Goal: Information Seeking & Learning: Check status

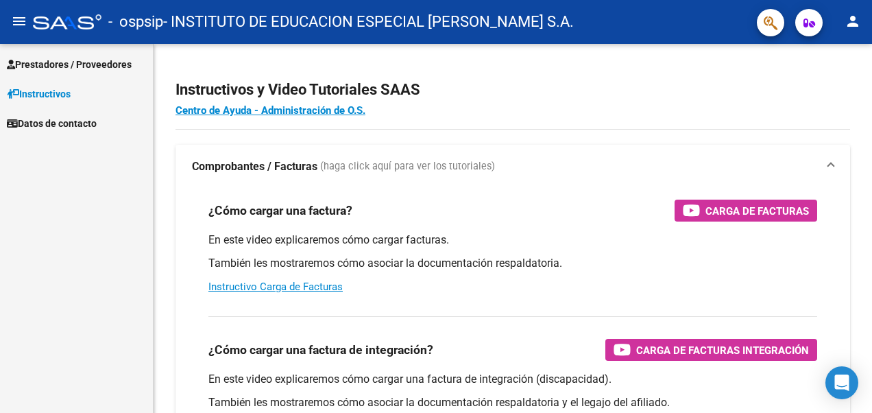
click at [46, 63] on span "Prestadores / Proveedores" at bounding box center [69, 64] width 125 height 15
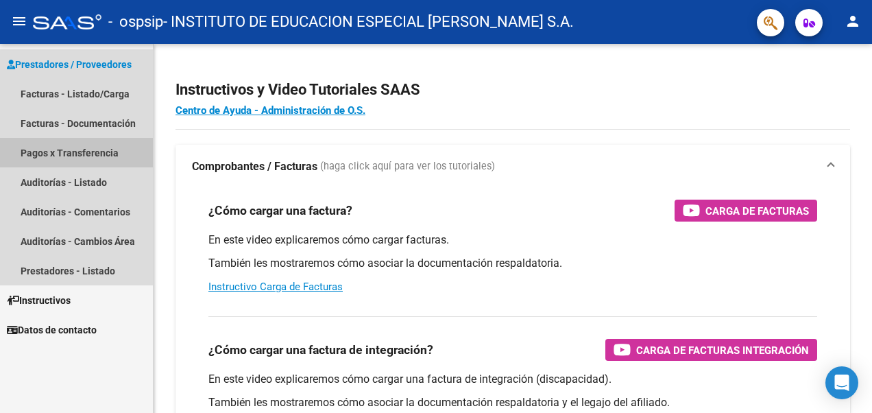
click at [62, 149] on link "Pagos x Transferencia" at bounding box center [76, 152] width 153 height 29
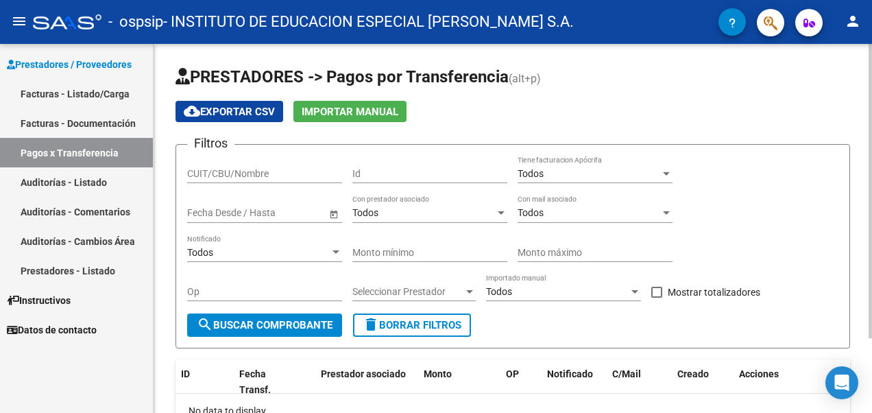
click at [333, 211] on span "Open calendar" at bounding box center [333, 213] width 33 height 33
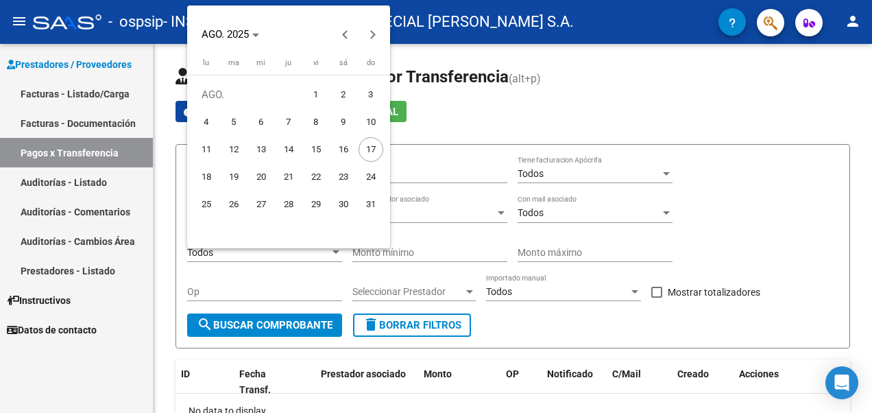
click at [576, 99] on div at bounding box center [436, 206] width 872 height 413
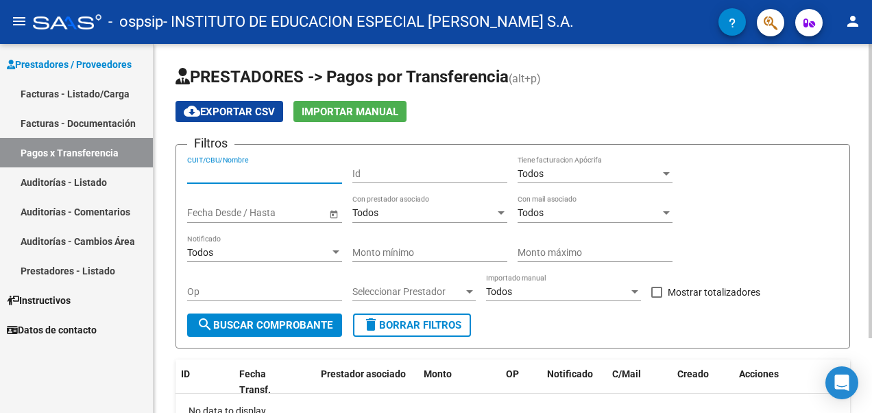
click at [291, 173] on input "CUIT/CBU/Nombre" at bounding box center [264, 174] width 155 height 12
type input "30797377964"
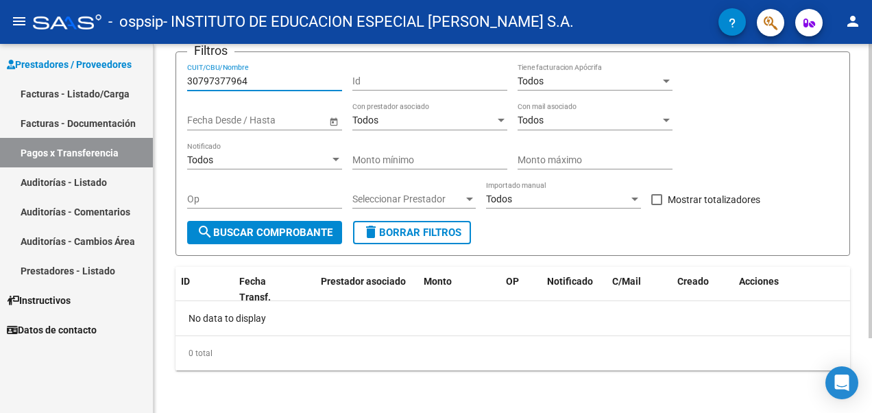
click at [845, 148] on div "PRESTADORES -> Pagos por Transferencia (alt+p) cloud_download Exportar CSV Impo…" at bounding box center [515, 182] width 722 height 463
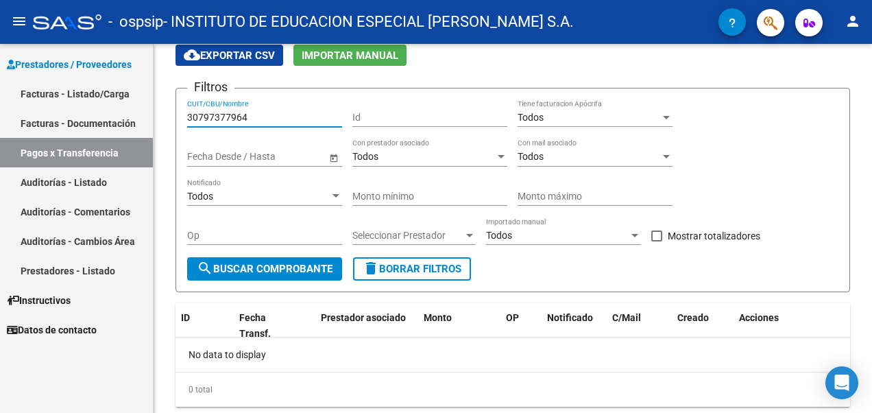
drag, startPoint x: 278, startPoint y: 110, endPoint x: 22, endPoint y: 75, distance: 258.8
click at [0, 84] on html "menu - ospsip - INSTITUTO DE EDUCACION ESPECIAL [PERSON_NAME] S.A. person Prest…" at bounding box center [436, 206] width 872 height 413
click at [243, 122] on input "CUIT/CBU/Nombre" at bounding box center [264, 118] width 155 height 12
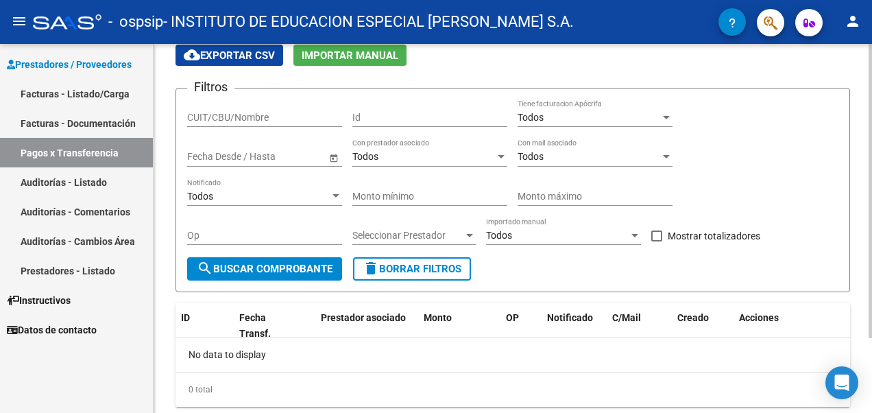
click at [381, 89] on form "Filtros CUIT/CBU/Nombre Id Todos Tiene facturacion Apócrifa Start date – End da…" at bounding box center [513, 190] width 675 height 204
click at [335, 158] on span "Open calendar" at bounding box center [333, 157] width 33 height 33
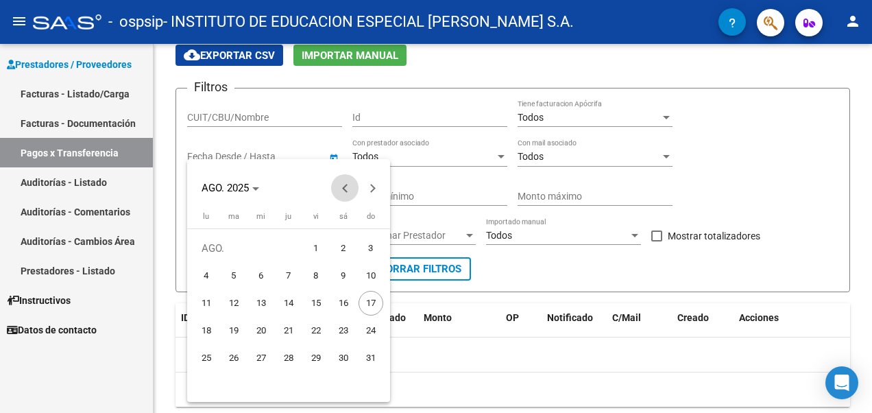
click at [338, 195] on span "Previous month" at bounding box center [344, 187] width 27 height 27
click at [235, 276] on span "1" at bounding box center [233, 275] width 25 height 25
type input "[DATE]"
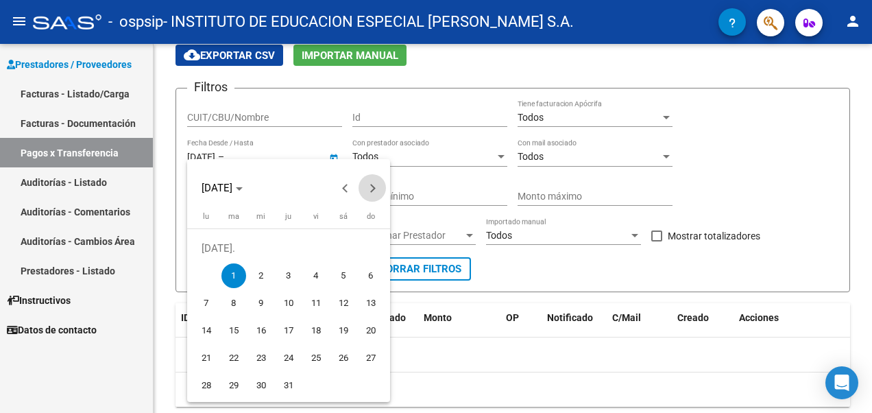
click at [378, 190] on span "Next month" at bounding box center [372, 187] width 27 height 27
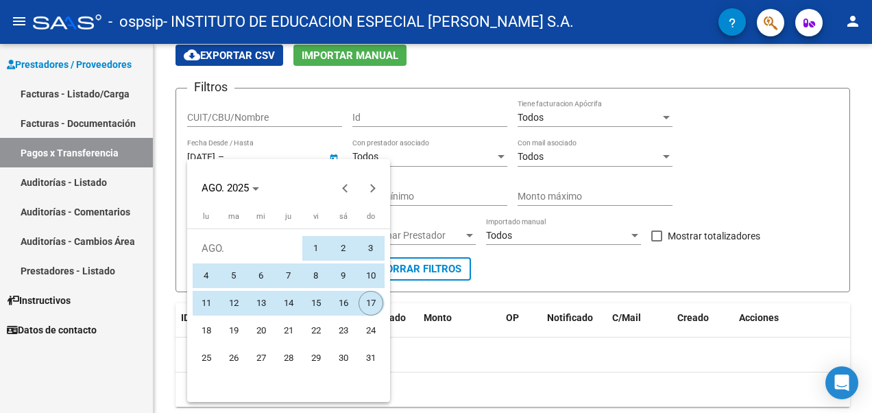
click at [370, 307] on span "17" at bounding box center [371, 303] width 25 height 25
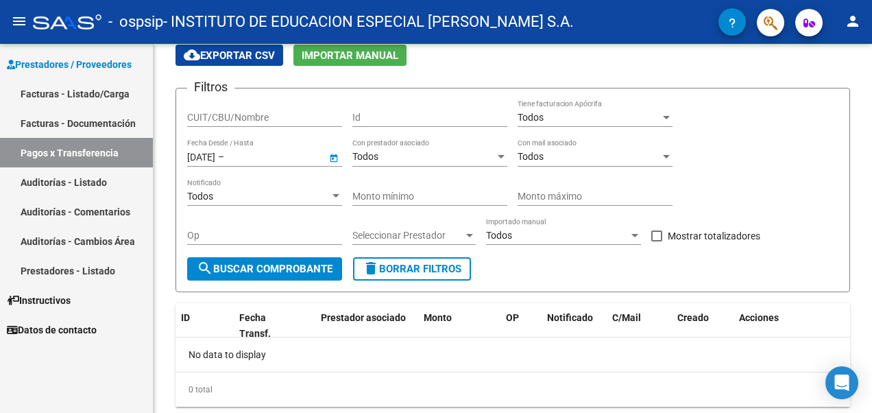
type input "[DATE]"
click at [219, 263] on span "search Buscar Comprobante" at bounding box center [265, 269] width 136 height 12
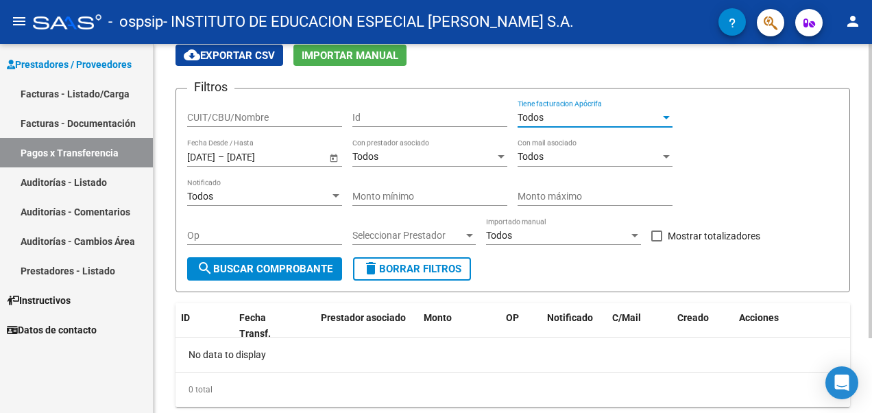
click at [587, 121] on div "Todos" at bounding box center [589, 118] width 143 height 12
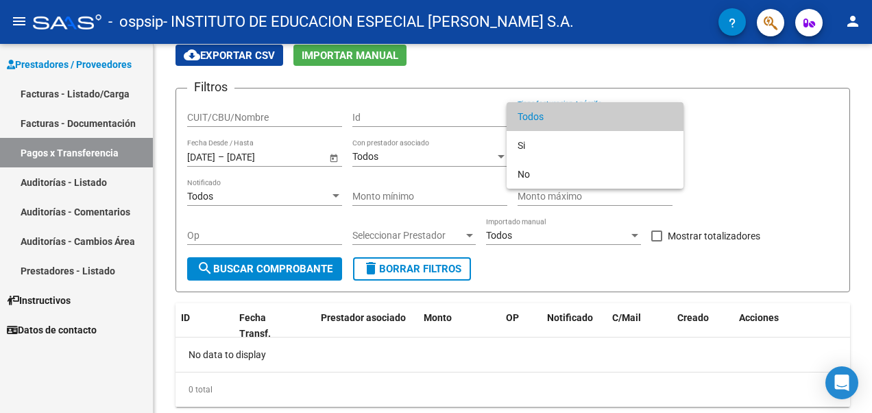
click at [254, 116] on div at bounding box center [436, 206] width 872 height 413
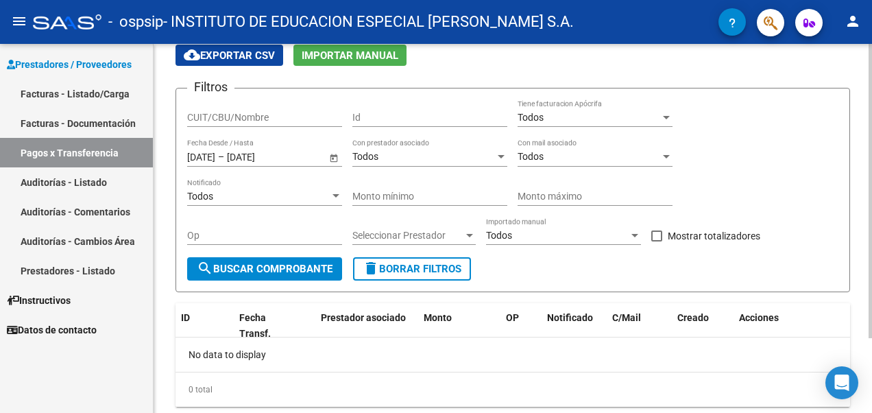
click at [225, 112] on input "CUIT/CBU/Nombre" at bounding box center [264, 118] width 155 height 12
type input "[PERSON_NAME]"
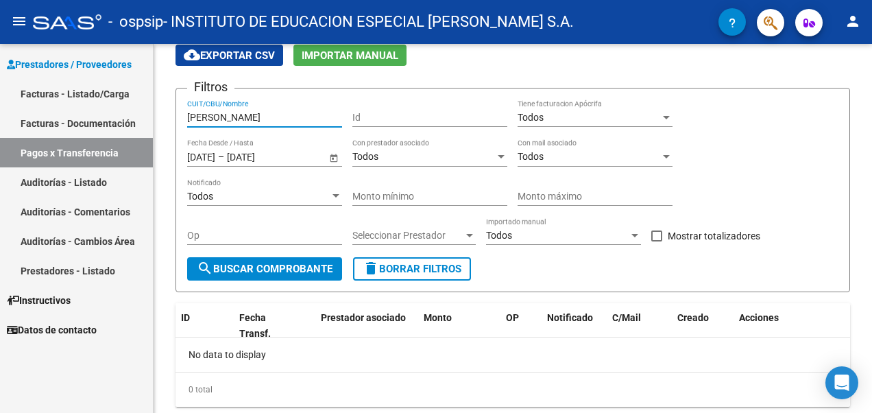
drag, startPoint x: 287, startPoint y: 122, endPoint x: -3, endPoint y: 114, distance: 290.2
click at [0, 114] on html "menu - ospsip - INSTITUTO DE EDUCACION ESPECIAL [PERSON_NAME] S.A. person Prest…" at bounding box center [436, 206] width 872 height 413
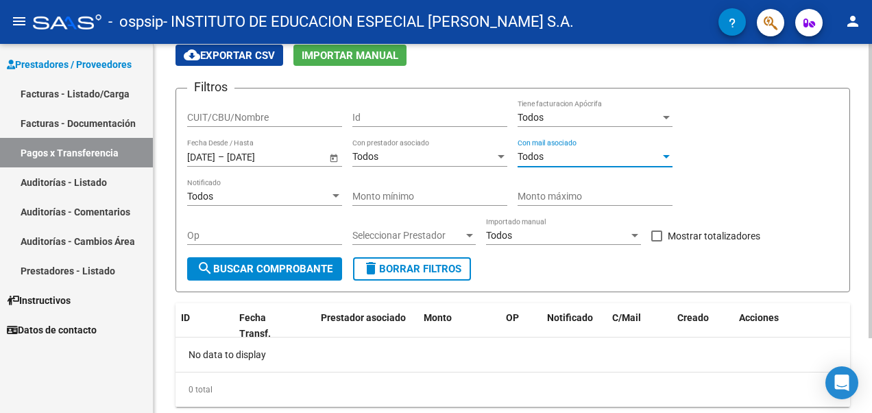
click at [532, 155] on span "Todos" at bounding box center [531, 156] width 26 height 11
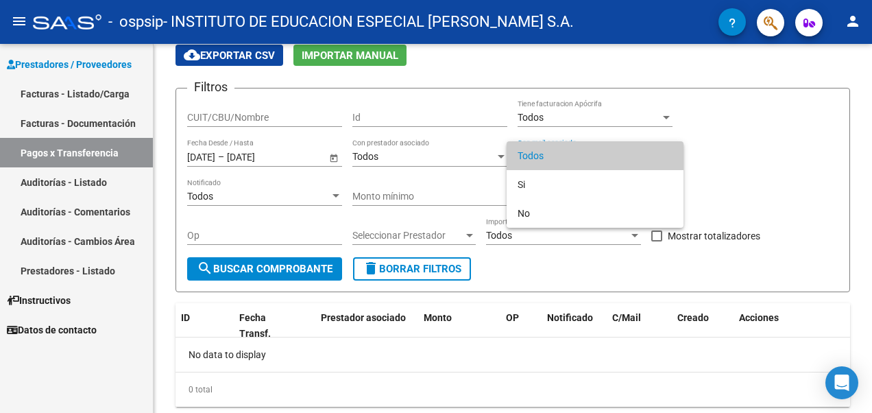
click at [800, 142] on div at bounding box center [436, 206] width 872 height 413
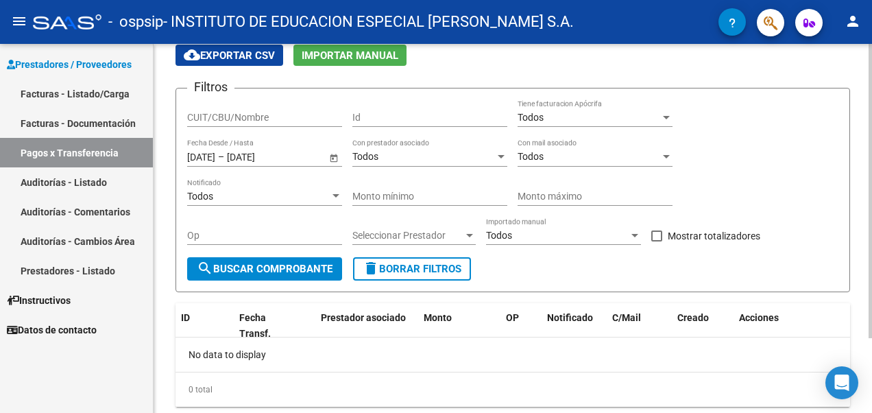
click at [451, 155] on div "Todos" at bounding box center [423, 157] width 143 height 12
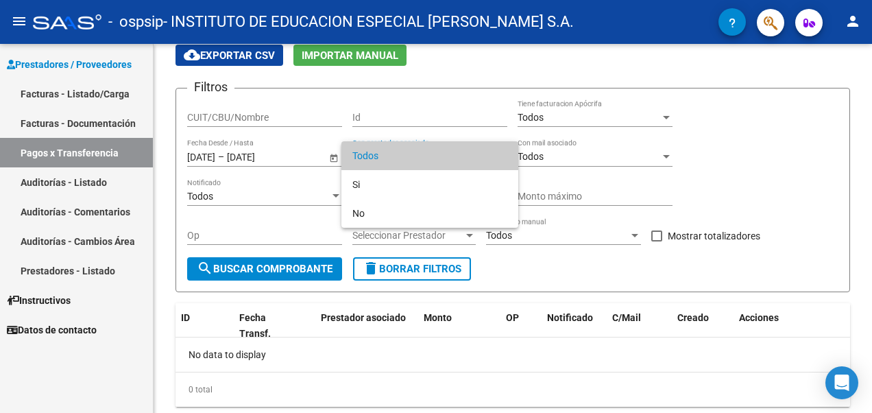
click at [307, 119] on div at bounding box center [436, 206] width 872 height 413
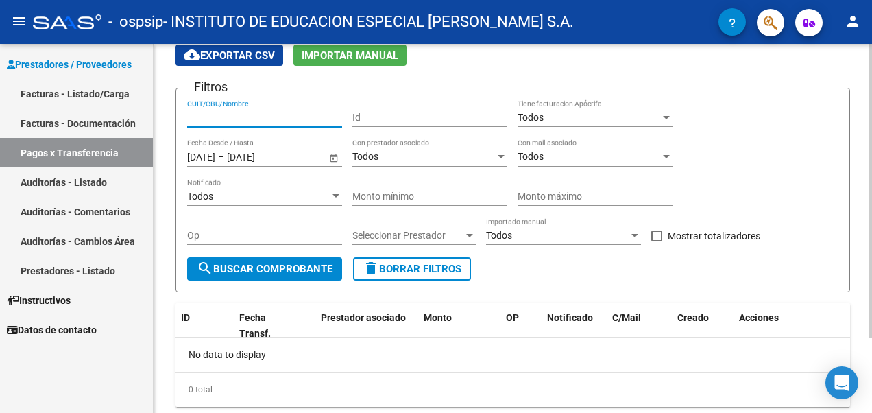
click at [285, 117] on input "CUIT/CBU/Nombre" at bounding box center [264, 118] width 155 height 12
type input "[EMAIL_ADDRESS][DOMAIN_NAME]"
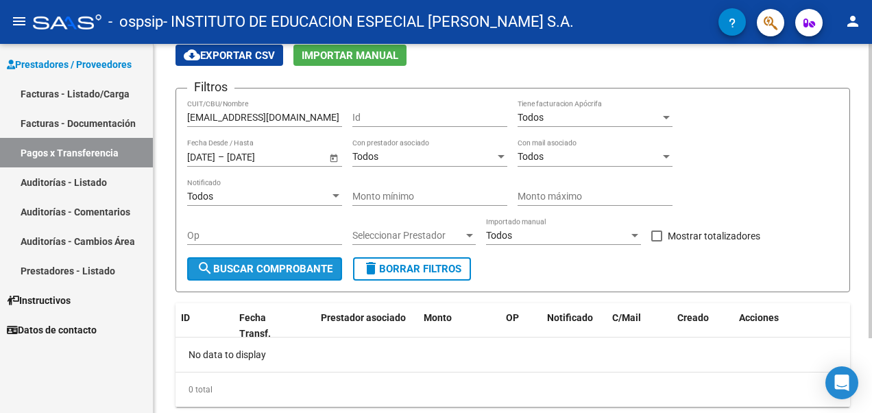
click at [282, 265] on span "search Buscar Comprobante" at bounding box center [265, 269] width 136 height 12
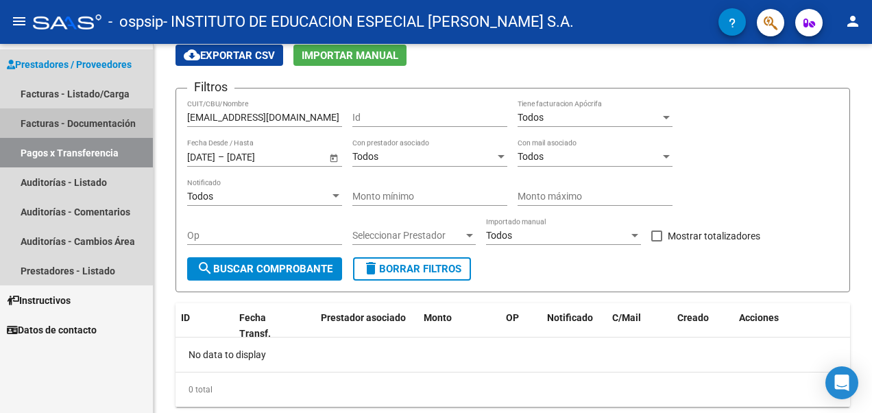
click at [69, 117] on link "Facturas - Documentación" at bounding box center [76, 122] width 153 height 29
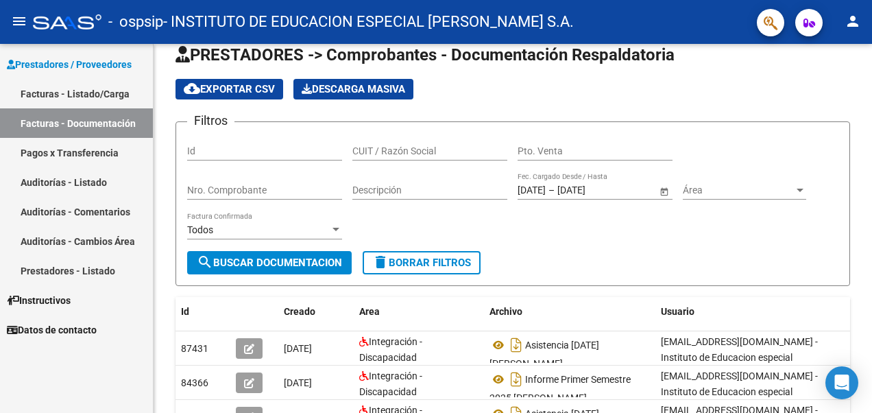
scroll to position [56, 0]
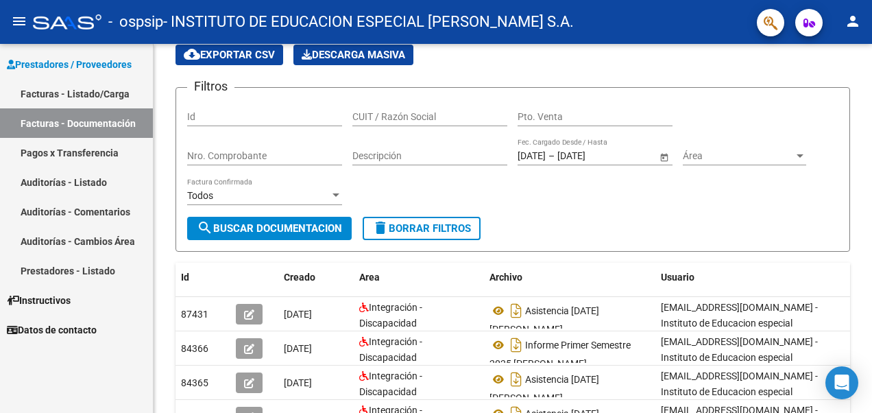
click at [92, 93] on link "Facturas - Listado/Carga" at bounding box center [76, 93] width 153 height 29
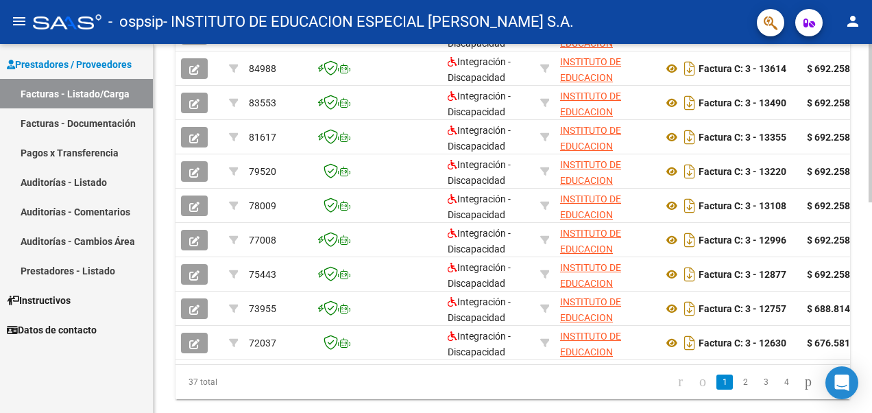
scroll to position [449, 0]
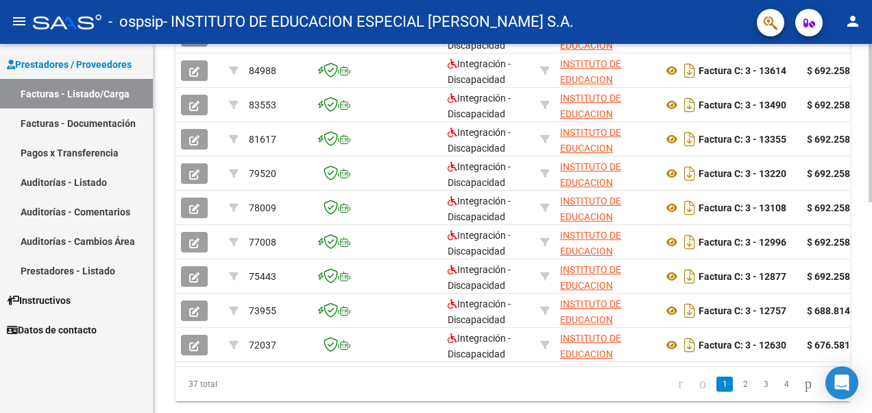
click at [839, 289] on div "Video tutorial PRESTADORES -> Listado de CPBTs Emitidos por Prestadores / Prove…" at bounding box center [515, 20] width 722 height 850
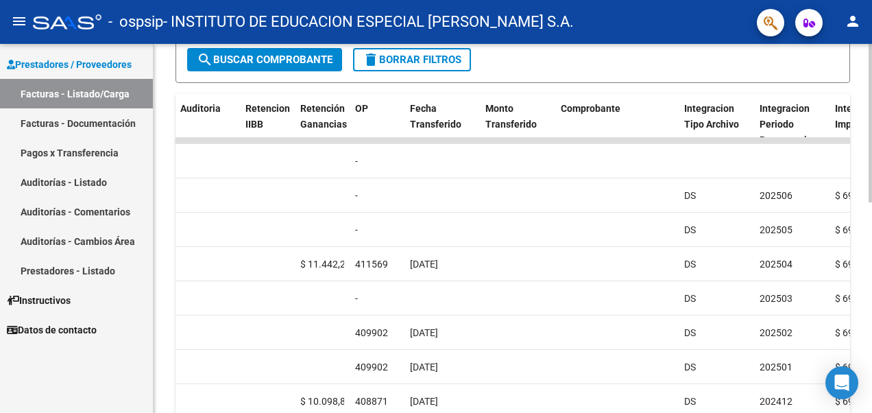
scroll to position [322, 0]
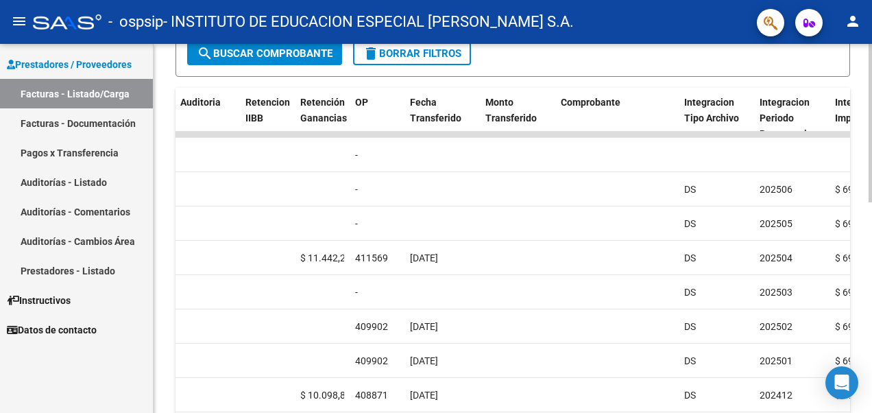
click at [862, 222] on div "Video tutorial PRESTADORES -> Listado de CPBTs Emitidos por Prestadores / Prove…" at bounding box center [515, 138] width 722 height 850
